Goal: Task Accomplishment & Management: Use online tool/utility

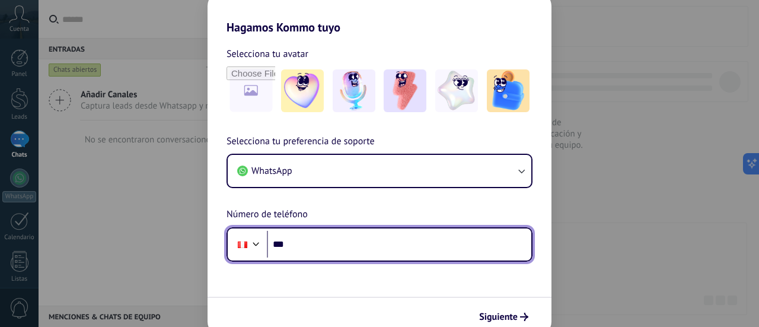
click at [333, 231] on input "***" at bounding box center [399, 244] width 264 height 27
click at [327, 247] on input "***" at bounding box center [399, 244] width 264 height 27
click at [322, 237] on input "***" at bounding box center [399, 244] width 264 height 27
type input "**********"
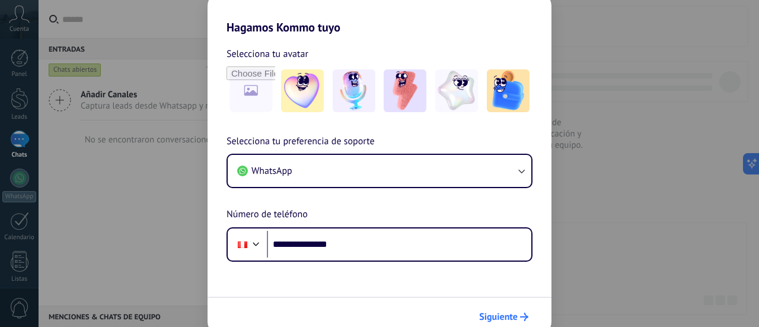
click at [510, 312] on span "Siguiente" at bounding box center [498, 316] width 39 height 8
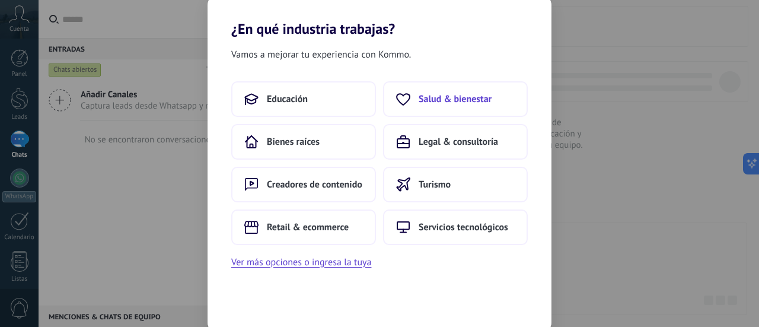
click at [490, 95] on span "Salud & bienestar" at bounding box center [455, 99] width 73 height 12
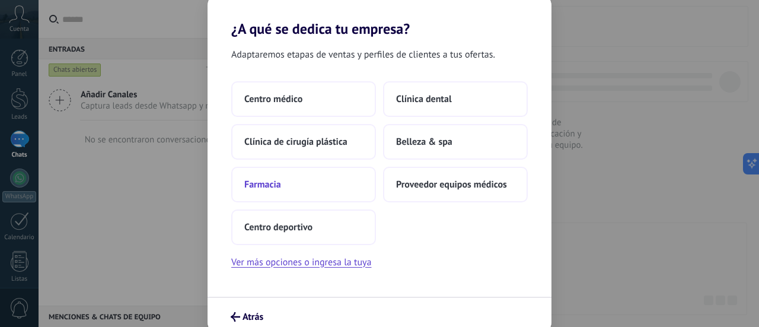
click at [333, 180] on button "Farmacia" at bounding box center [303, 185] width 145 height 36
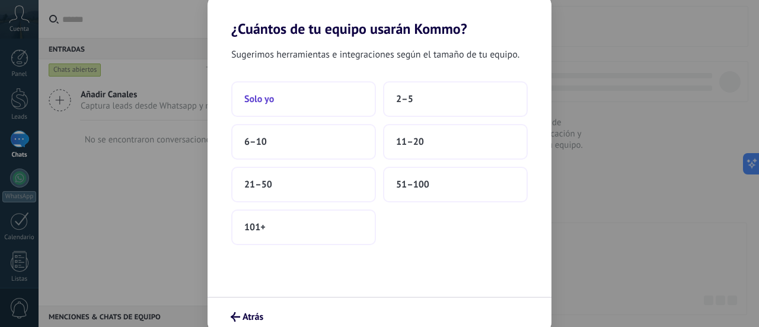
click at [321, 107] on button "Solo yo" at bounding box center [303, 99] width 145 height 36
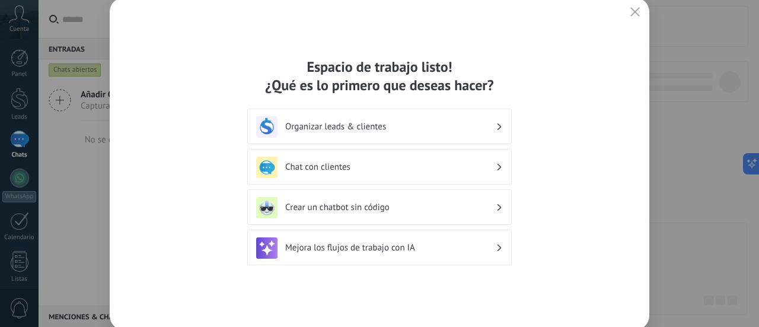
click at [374, 171] on h3 "Chat con clientes" at bounding box center [390, 166] width 210 height 11
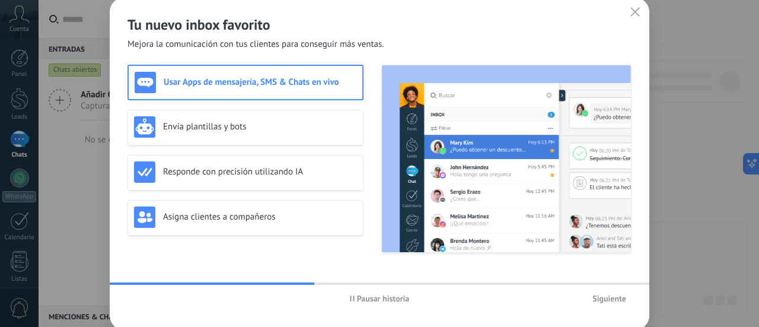
click at [357, 299] on span "Pausar historia" at bounding box center [383, 298] width 53 height 8
click at [602, 294] on span "Siguiente" at bounding box center [609, 298] width 34 height 8
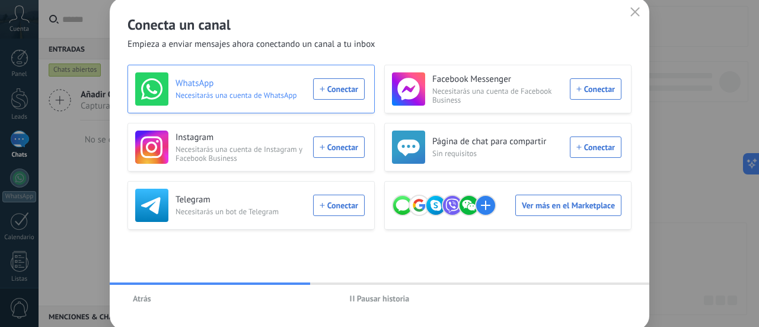
click at [341, 92] on div "WhatsApp Necesitarás una cuenta de WhatsApp Conectar" at bounding box center [249, 88] width 229 height 33
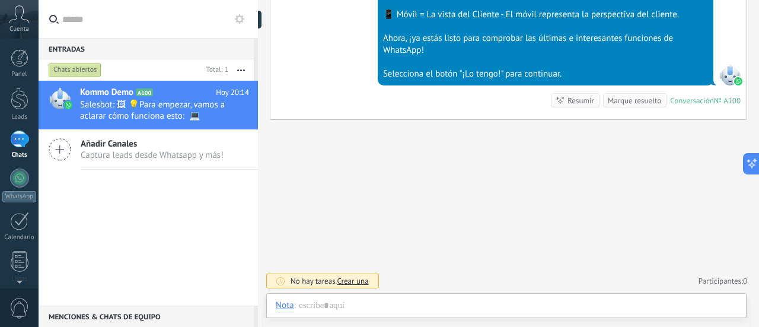
scroll to position [506, 0]
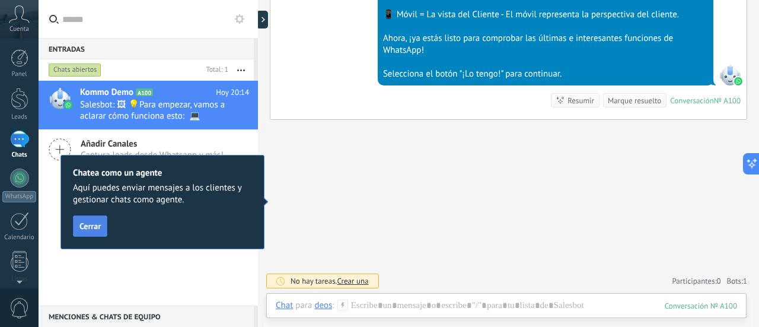
click at [98, 222] on span "Cerrar" at bounding box center [89, 226] width 21 height 8
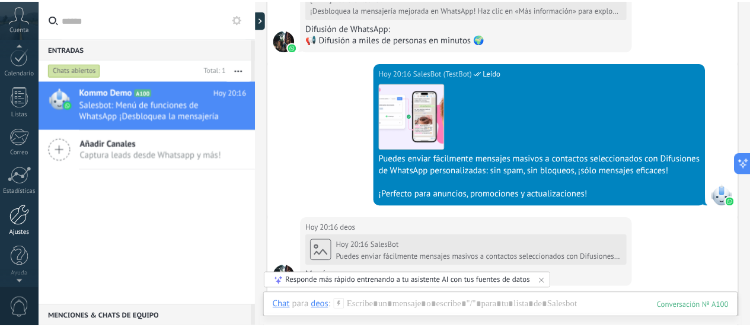
scroll to position [167, 0]
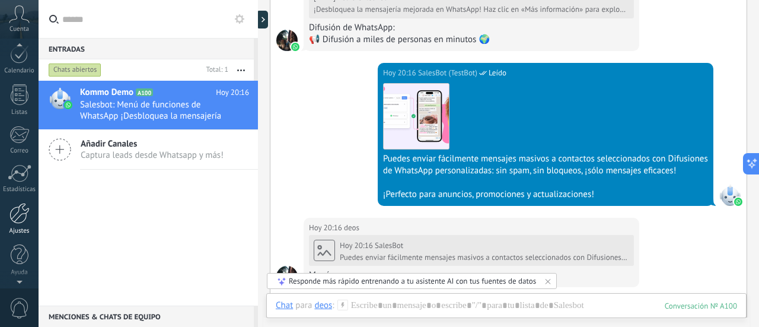
click at [22, 222] on div at bounding box center [19, 213] width 20 height 21
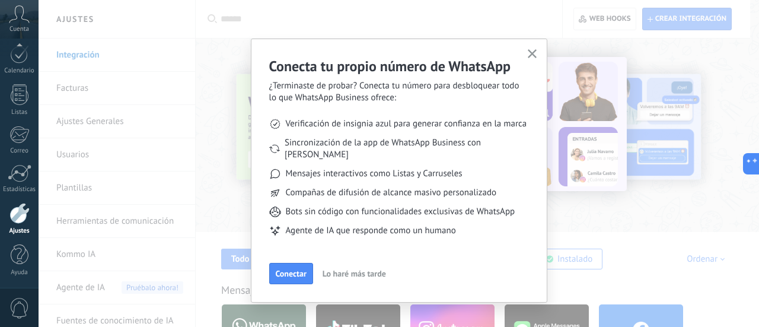
click at [529, 51] on icon "button" at bounding box center [532, 53] width 9 height 9
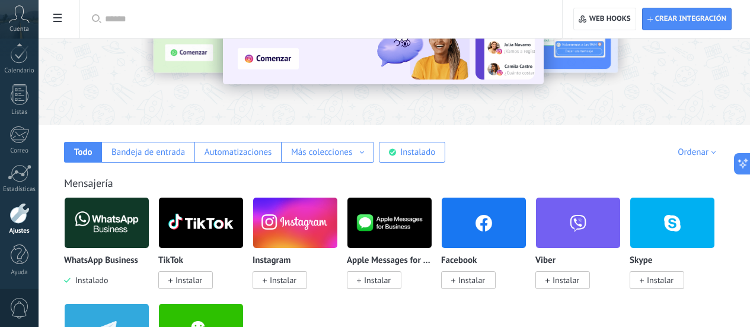
scroll to position [119, 0]
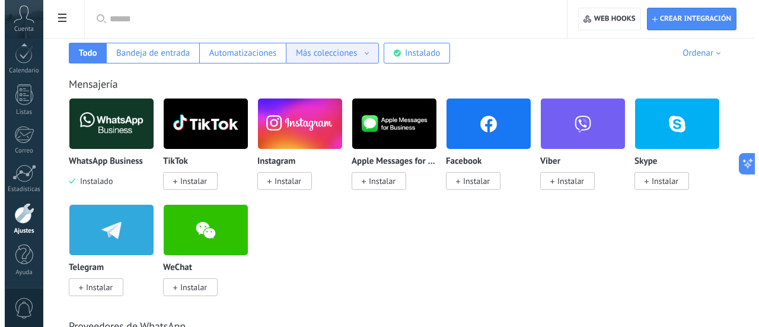
scroll to position [178, 0]
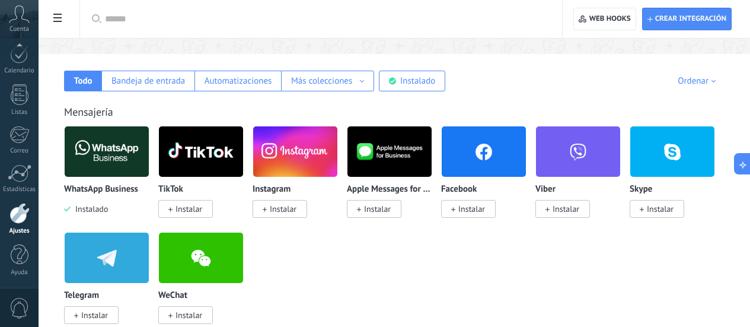
click at [149, 146] on img at bounding box center [107, 152] width 84 height 58
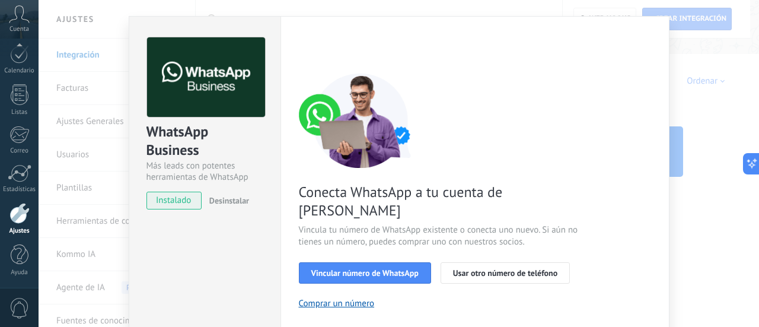
scroll to position [59, 0]
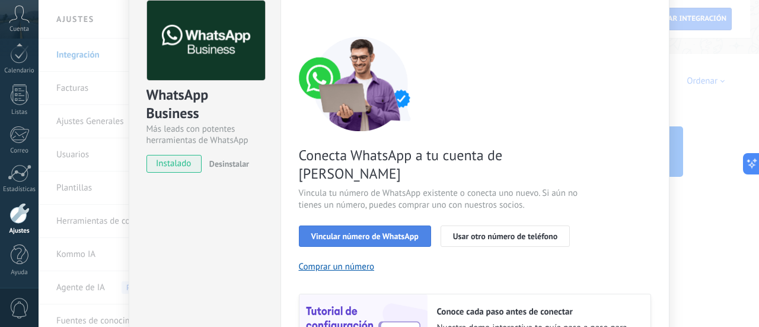
click at [365, 232] on span "Vincular número de WhatsApp" at bounding box center [364, 236] width 107 height 8
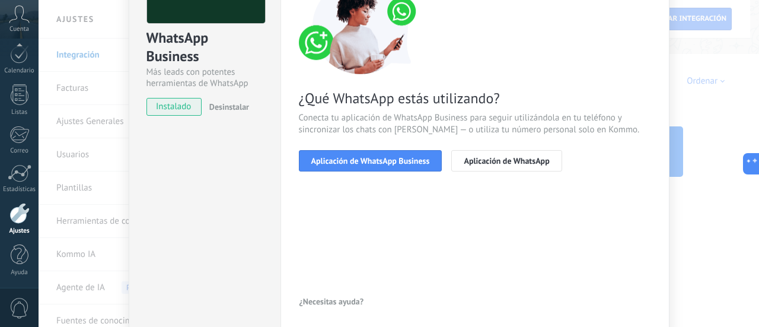
scroll to position [119, 0]
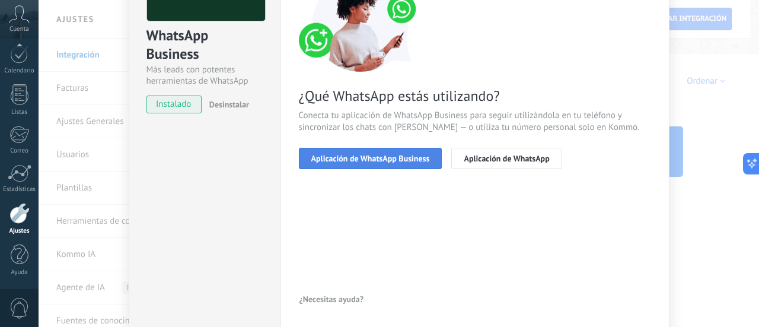
click at [338, 168] on button "Aplicación de WhatsApp Business" at bounding box center [370, 158] width 143 height 21
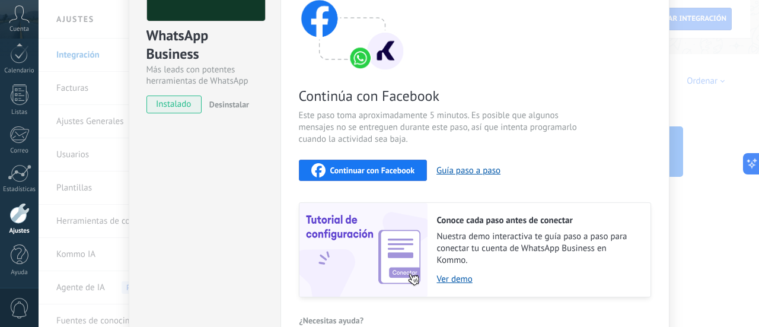
click at [330, 171] on span "Continuar con Facebook" at bounding box center [372, 170] width 85 height 8
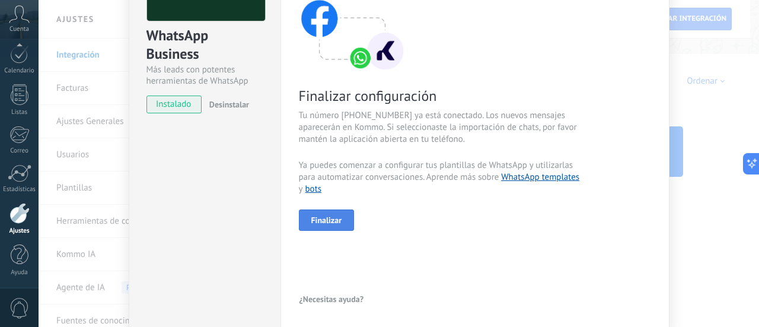
click at [343, 218] on button "Finalizar" at bounding box center [327, 219] width 56 height 21
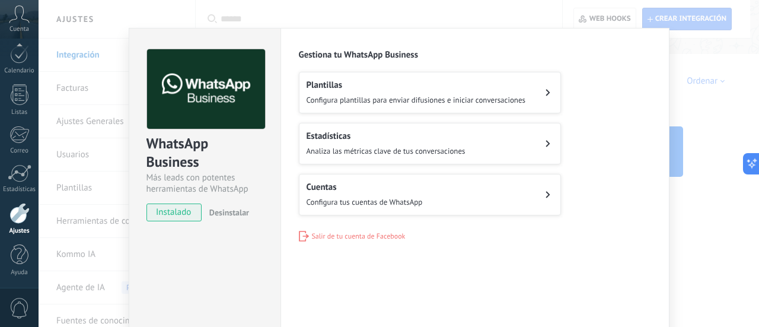
scroll to position [0, 0]
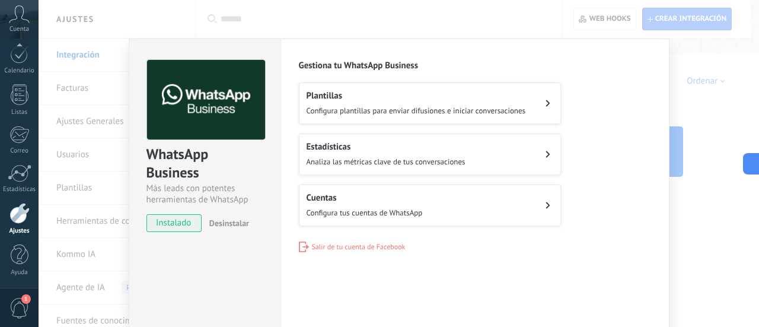
click at [368, 192] on h2 "Cuentas" at bounding box center [364, 197] width 116 height 11
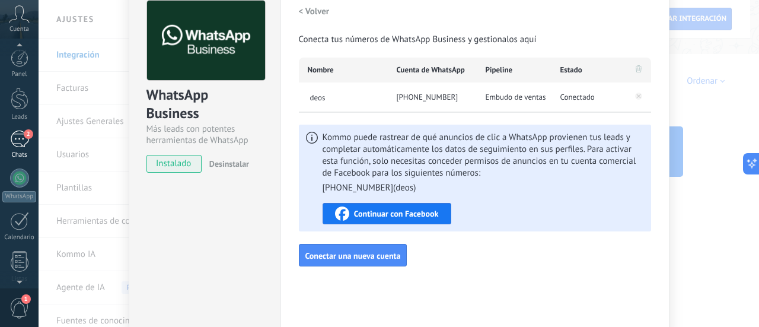
click at [23, 135] on div "2" at bounding box center [19, 138] width 19 height 17
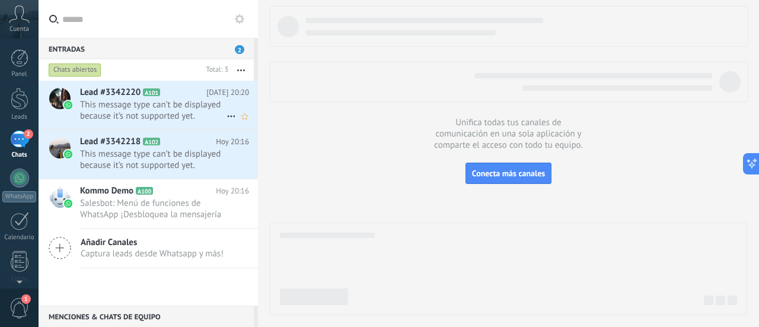
click at [187, 96] on h2 "Lead #3342220 A101" at bounding box center [143, 93] width 126 height 12
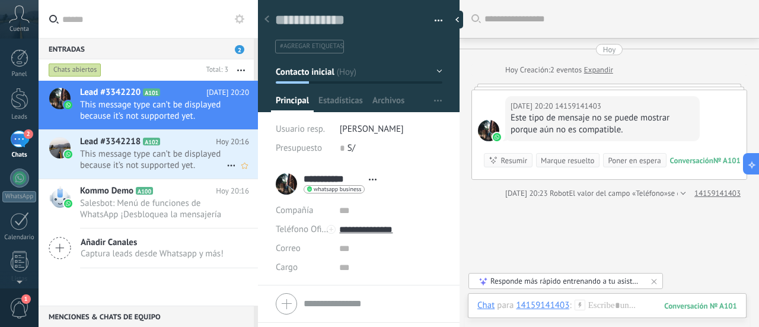
click at [146, 152] on span "This message type can’t be displayed because it’s not supported yet." at bounding box center [153, 159] width 146 height 23
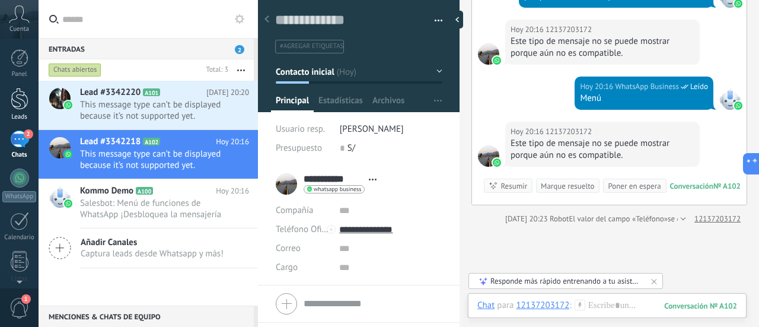
click at [13, 100] on div at bounding box center [20, 99] width 18 height 22
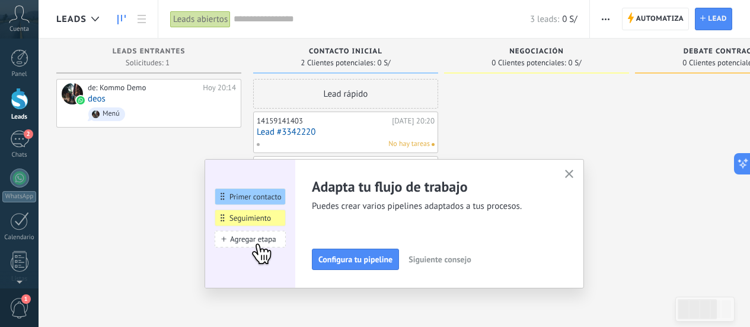
click at [572, 174] on icon "button" at bounding box center [569, 174] width 9 height 9
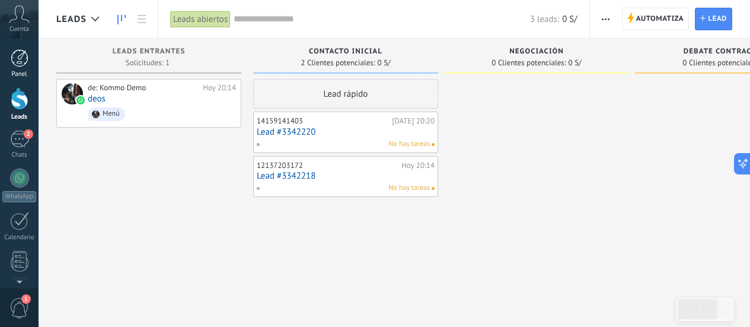
click at [23, 66] on div at bounding box center [20, 58] width 18 height 18
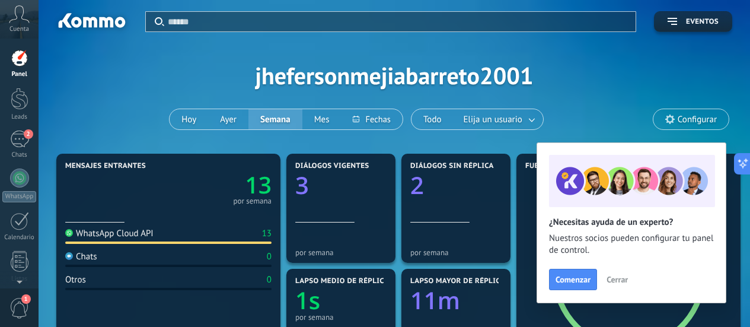
click at [595, 100] on div "Aplicar Eventos jhefersonmejiabarreto2001 [DATE] [DATE] Semana Mes Todo Elija u…" at bounding box center [394, 75] width 676 height 151
click at [24, 133] on span "2" at bounding box center [28, 133] width 9 height 9
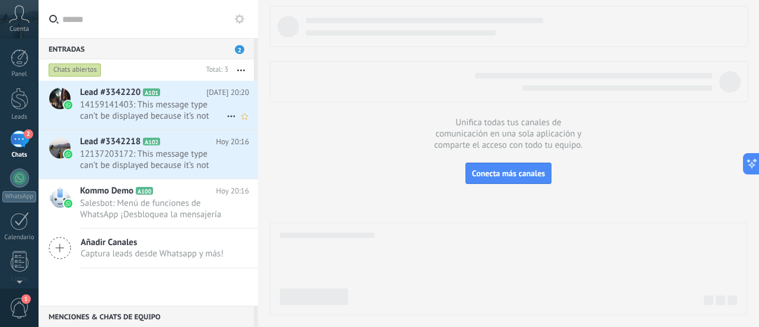
click at [202, 102] on span "14159141403: This message type can’t be displayed because it’s not supported ye…" at bounding box center [153, 110] width 146 height 23
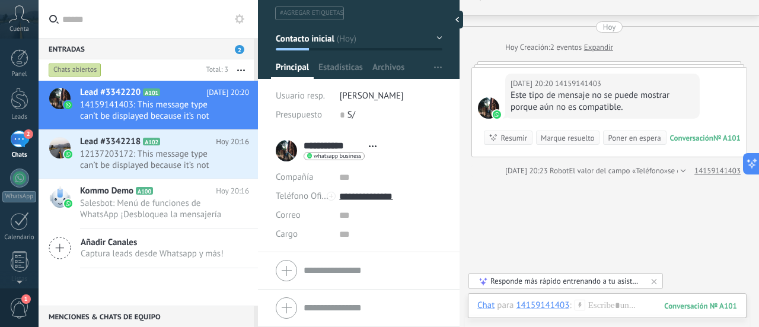
scroll to position [79, 0]
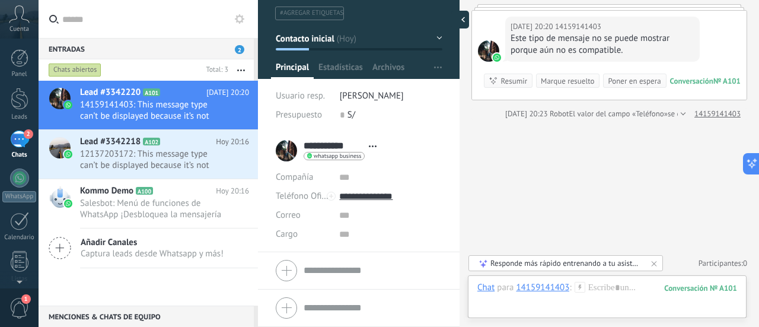
click at [458, 20] on div at bounding box center [460, 20] width 18 height 18
type textarea "**********"
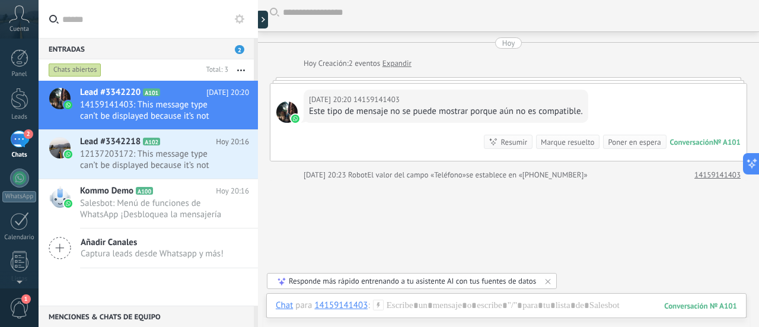
scroll to position [0, 0]
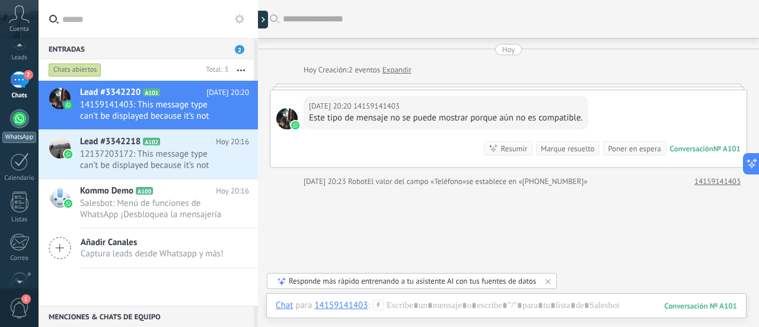
click at [21, 124] on div at bounding box center [19, 118] width 19 height 19
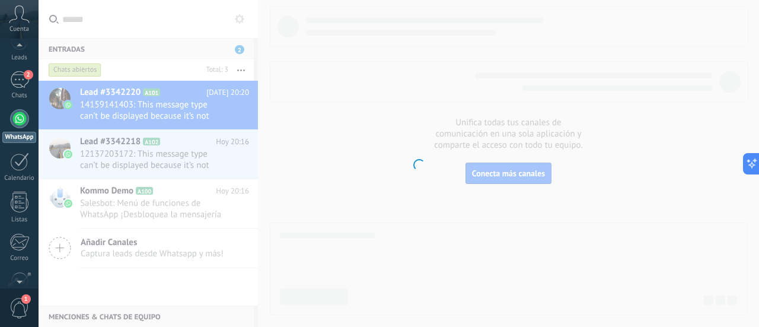
scroll to position [34, 0]
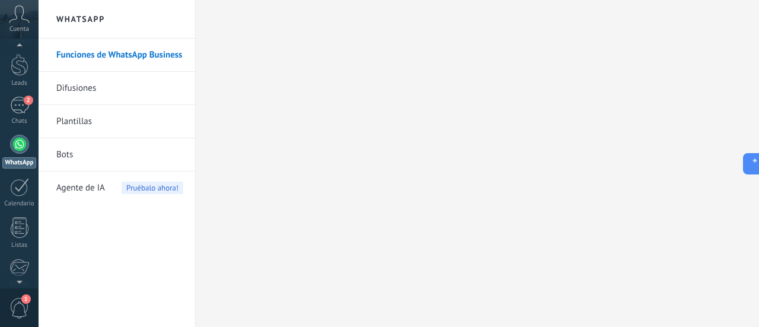
click at [63, 153] on link "Bots" at bounding box center [119, 154] width 127 height 33
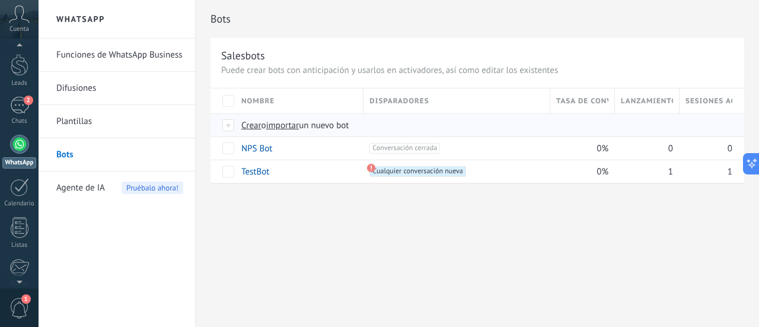
click at [247, 127] on span "Crear" at bounding box center [251, 125] width 20 height 11
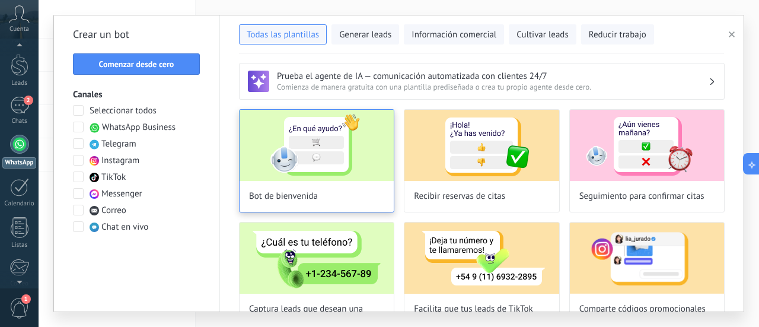
click at [337, 148] on img at bounding box center [316, 145] width 154 height 71
type input "**********"
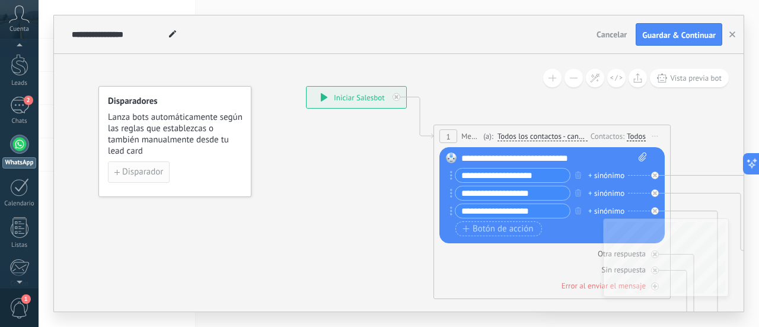
click at [143, 173] on span "Disparador" at bounding box center [142, 172] width 41 height 8
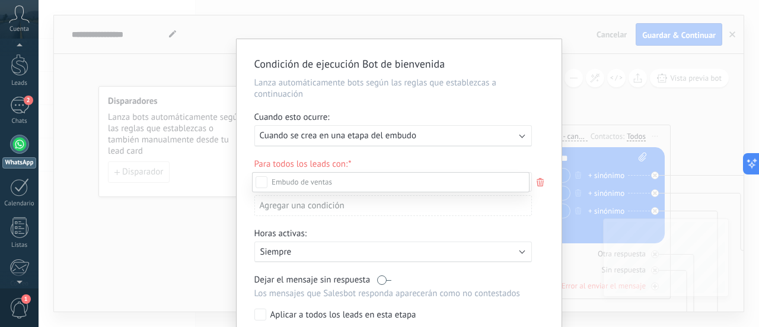
click at [171, 72] on div at bounding box center [399, 163] width 720 height 327
click at [178, 40] on div "Condición de ejecución Bot de bienvenida Lanza automáticamente bots según las r…" at bounding box center [399, 163] width 720 height 327
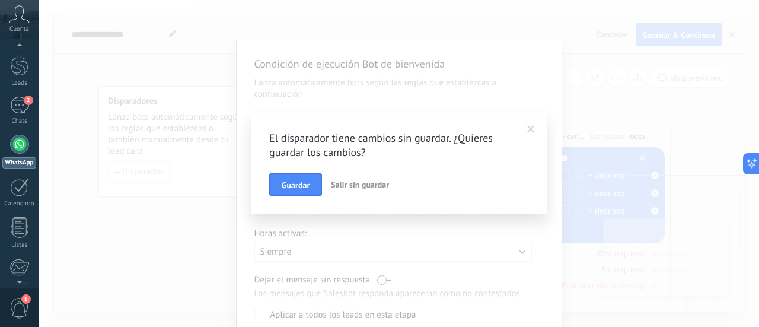
click at [196, 71] on div "El disparador tiene cambios sin guardar. ¿Quieres guardar los cambios? Guardar …" at bounding box center [399, 163] width 720 height 327
